Goal: Task Accomplishment & Management: Manage account settings

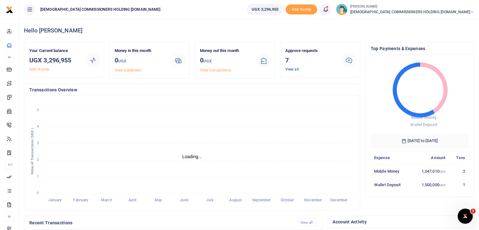
scroll to position [84, 93]
click at [294, 70] on link "View all" at bounding box center [292, 69] width 14 height 4
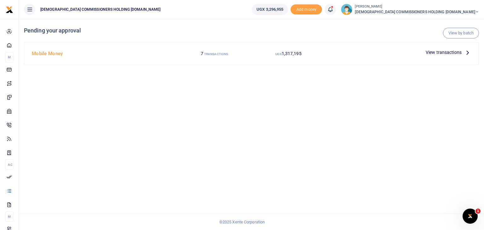
click at [453, 50] on span "View transactions" at bounding box center [444, 52] width 36 height 7
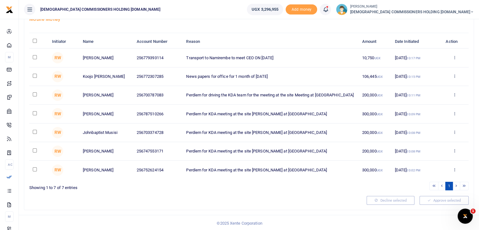
scroll to position [45, 0]
click at [33, 40] on input "\a \a : activate to sort column descending" at bounding box center [35, 40] width 4 height 4
checkbox input "true"
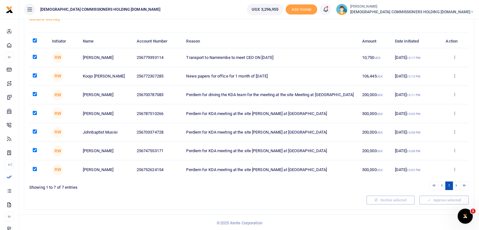
checkbox input "true"
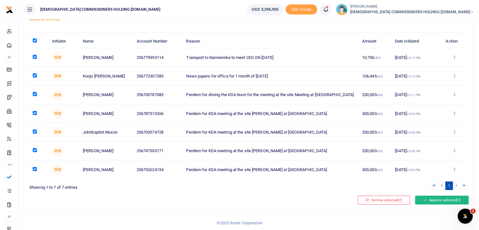
click at [437, 198] on button "Approve selected (7)" at bounding box center [442, 200] width 54 height 9
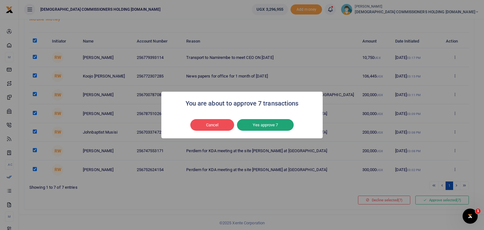
click at [285, 126] on button "Yes approve 7" at bounding box center [265, 125] width 57 height 12
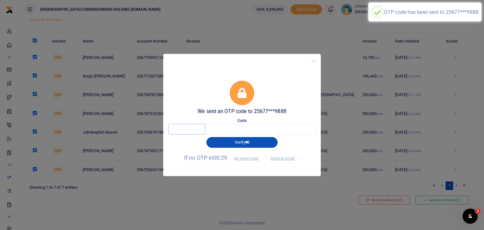
click at [198, 128] on input "text" at bounding box center [186, 129] width 37 height 11
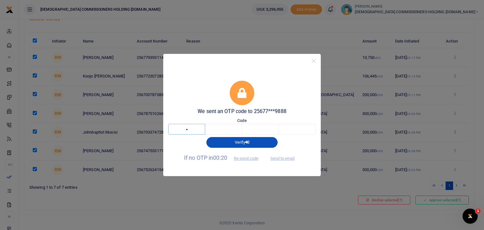
type input "1"
type input "3"
type input "7"
type input "2"
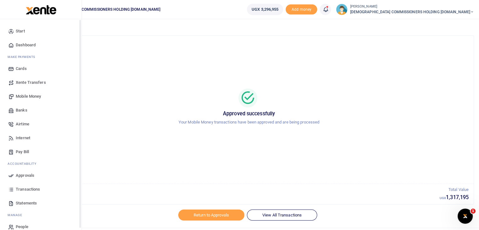
click at [9, 27] on link "Start" at bounding box center [41, 31] width 72 height 14
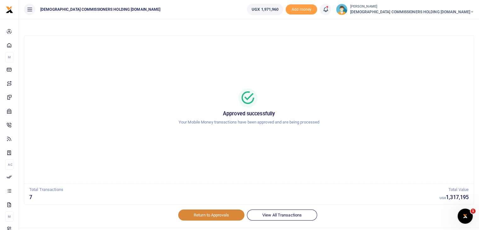
click at [190, 216] on link "Return to Approvals" at bounding box center [211, 215] width 66 height 11
click at [228, 218] on link "Return to Approvals" at bounding box center [211, 215] width 66 height 11
click at [461, 12] on span "[DEMOGRAPHIC_DATA] COMMISSIONERS HOLDING [DOMAIN_NAME]" at bounding box center [412, 12] width 124 height 6
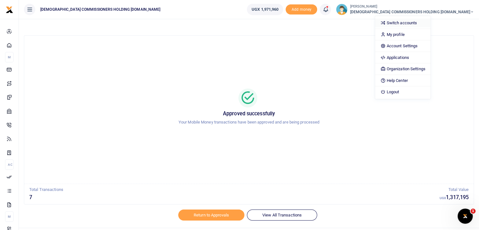
click at [430, 23] on link "Switch accounts" at bounding box center [402, 23] width 55 height 9
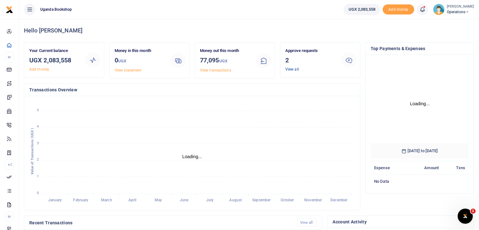
click at [287, 71] on link "View all" at bounding box center [292, 69] width 14 height 4
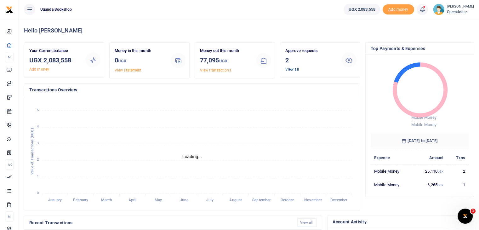
scroll to position [5, 5]
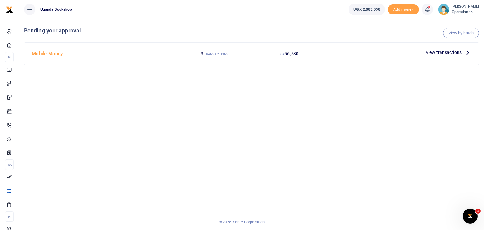
click at [441, 55] on span "View transactions" at bounding box center [444, 52] width 36 height 7
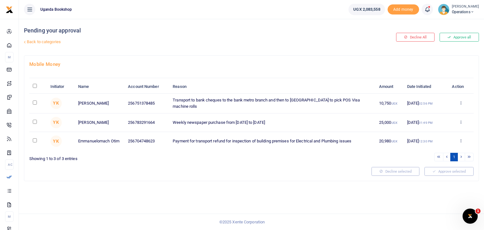
click at [37, 87] on input "\a \a : activate to sort column descending" at bounding box center [35, 86] width 4 height 4
checkbox input "true"
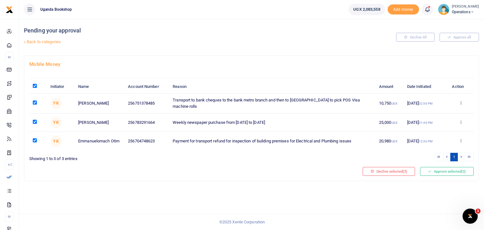
click at [35, 140] on input "checkbox" at bounding box center [35, 140] width 4 height 4
checkbox input "false"
click at [464, 170] on span "(2)" at bounding box center [463, 171] width 4 height 4
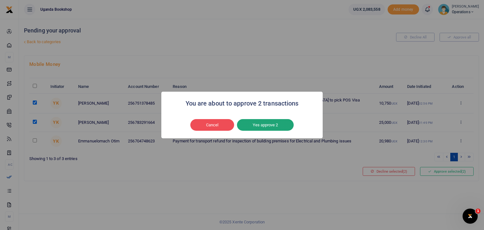
click at [265, 127] on button "Yes approve 2" at bounding box center [265, 125] width 57 height 12
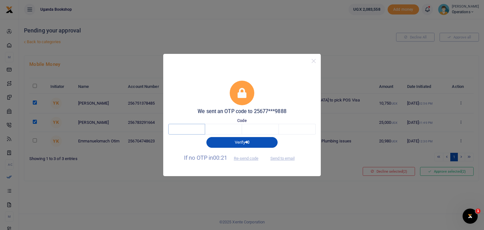
click at [199, 126] on input "text" at bounding box center [186, 129] width 37 height 11
type input "8"
type input "2"
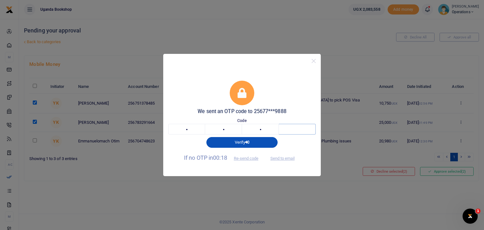
type input "8"
